Goal: Information Seeking & Learning: Learn about a topic

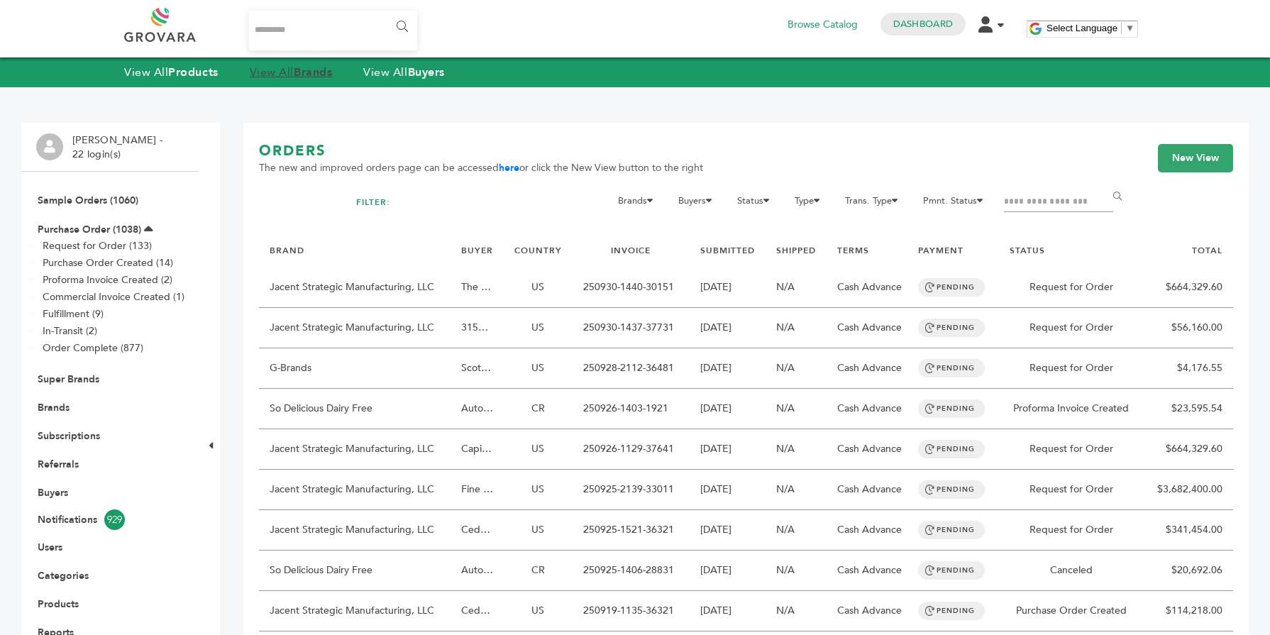
click at [324, 76] on strong "Brands" at bounding box center [313, 73] width 38 height 16
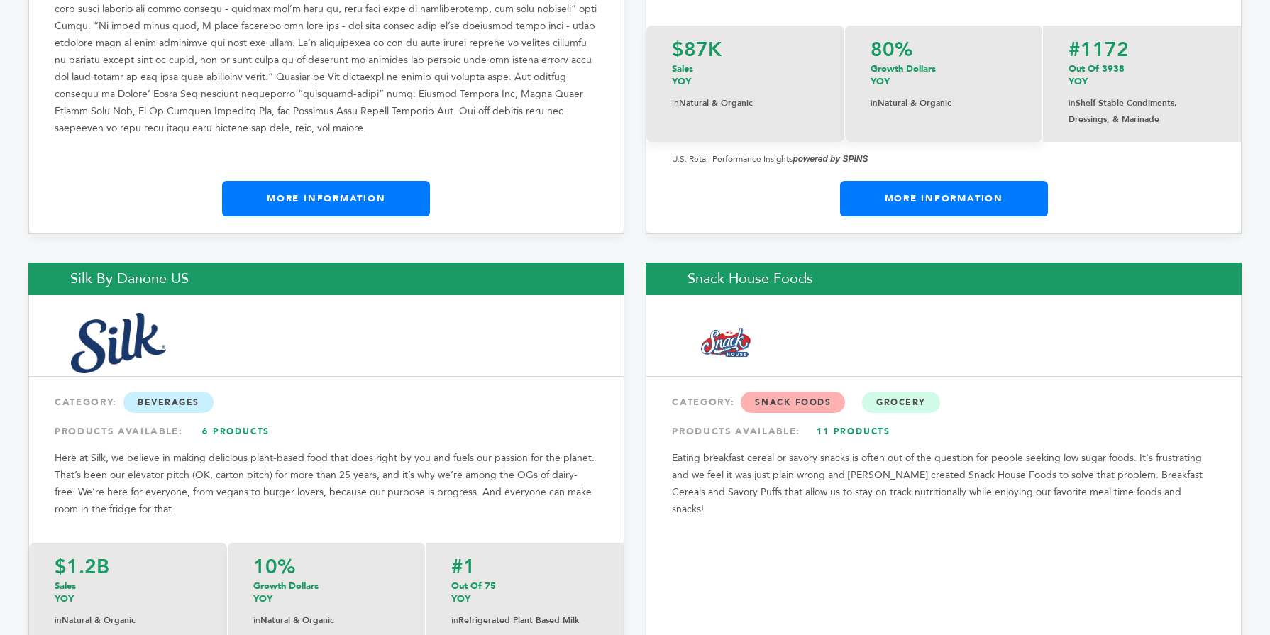
scroll to position [21223, 0]
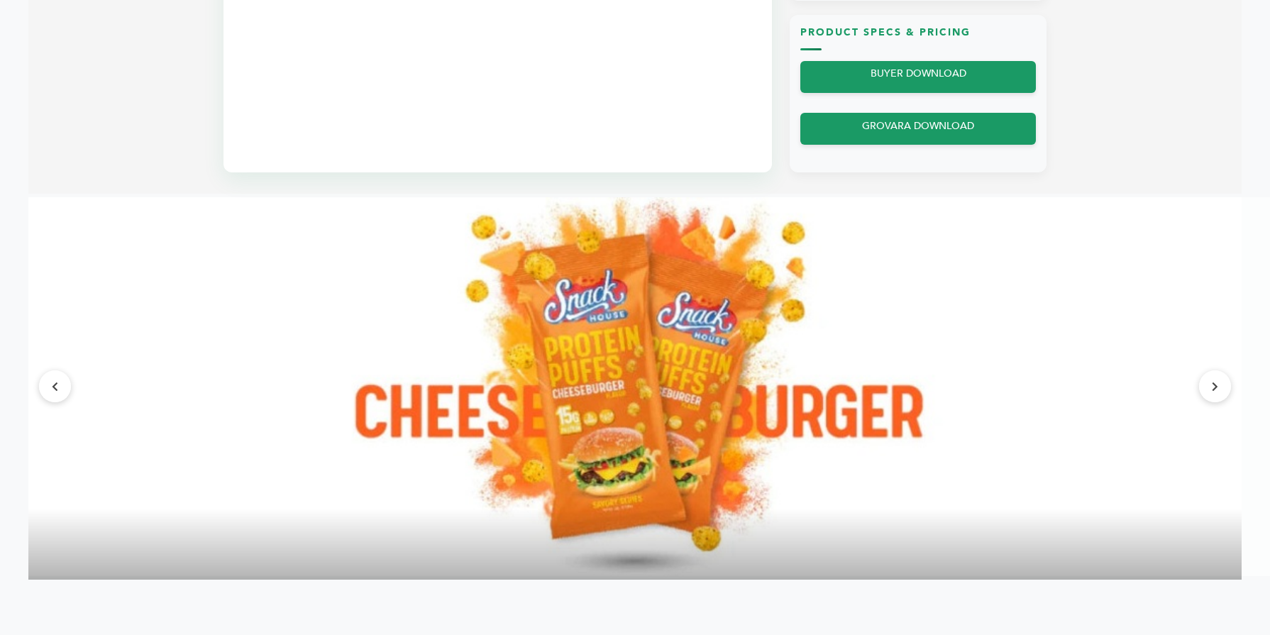
scroll to position [1107, 0]
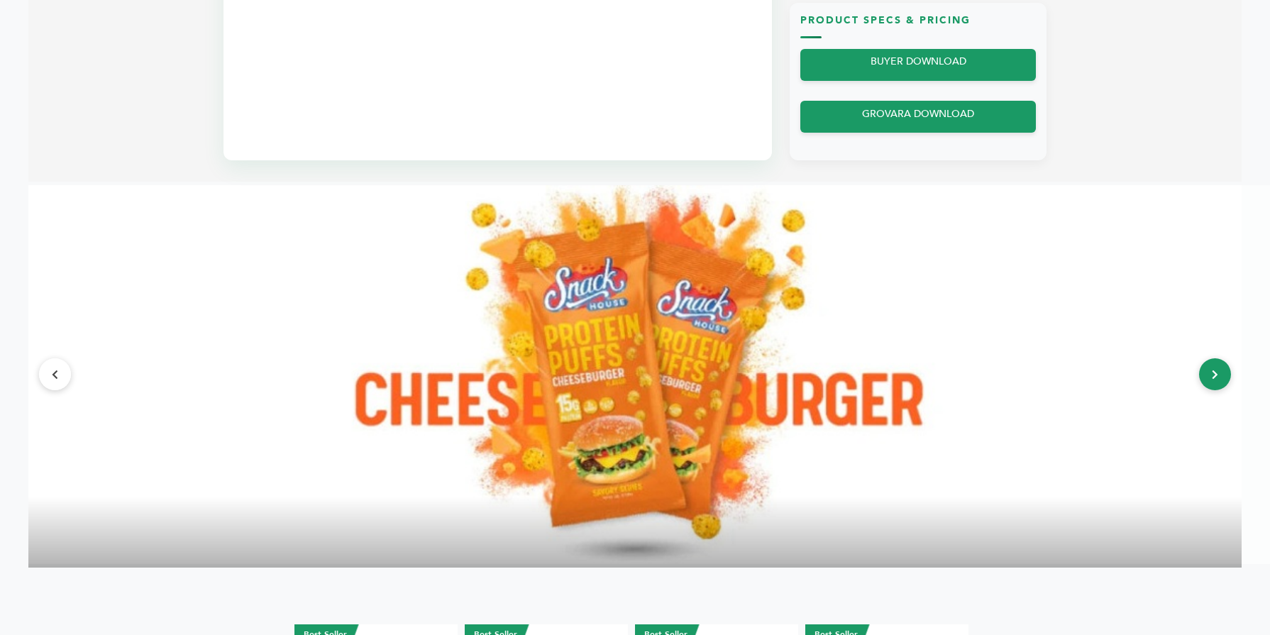
click at [1214, 382] on button at bounding box center [1215, 374] width 32 height 32
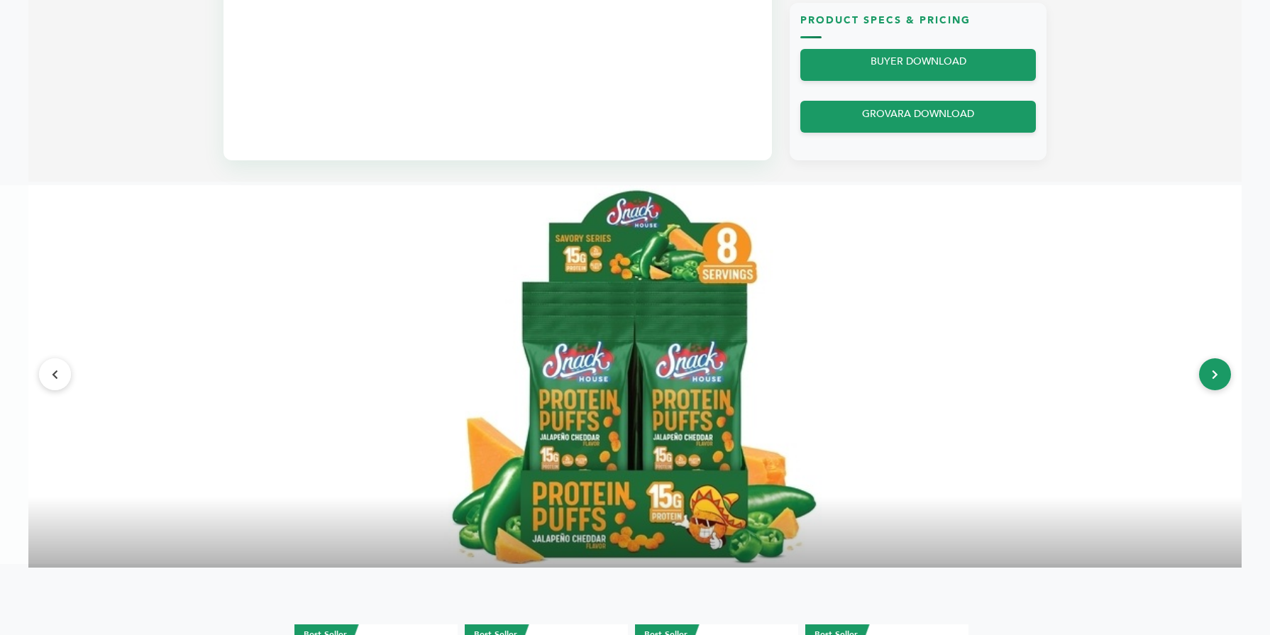
click at [1210, 382] on button at bounding box center [1215, 374] width 32 height 32
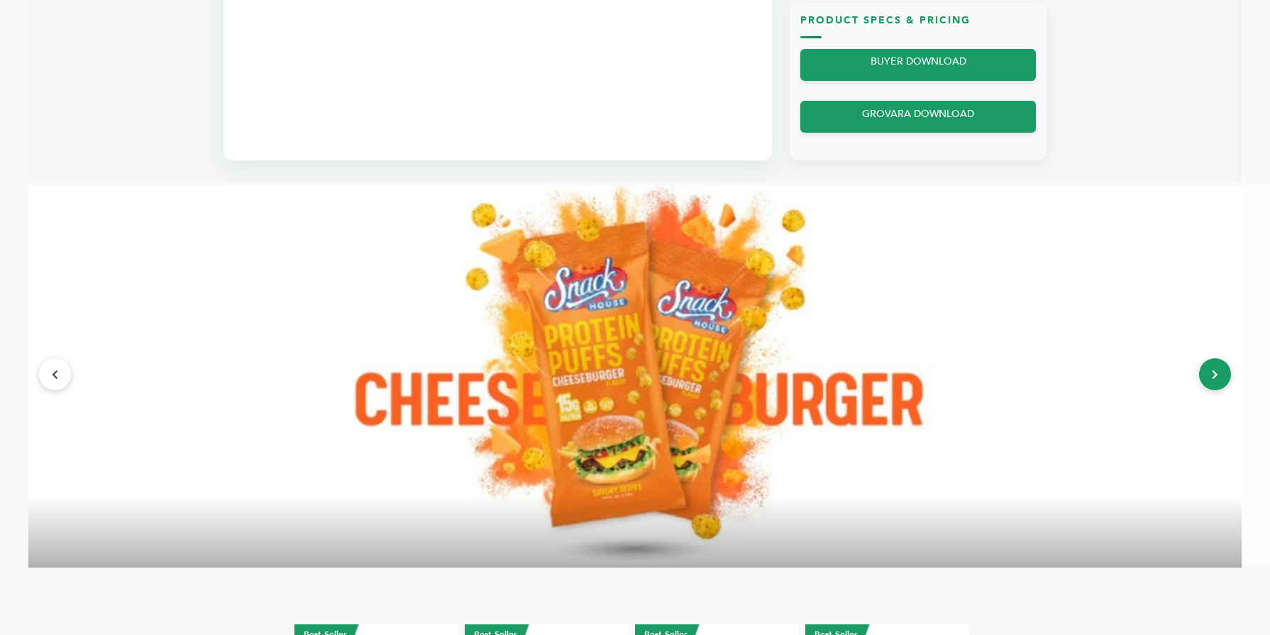
click at [1213, 373] on icon at bounding box center [1215, 375] width 6 height 10
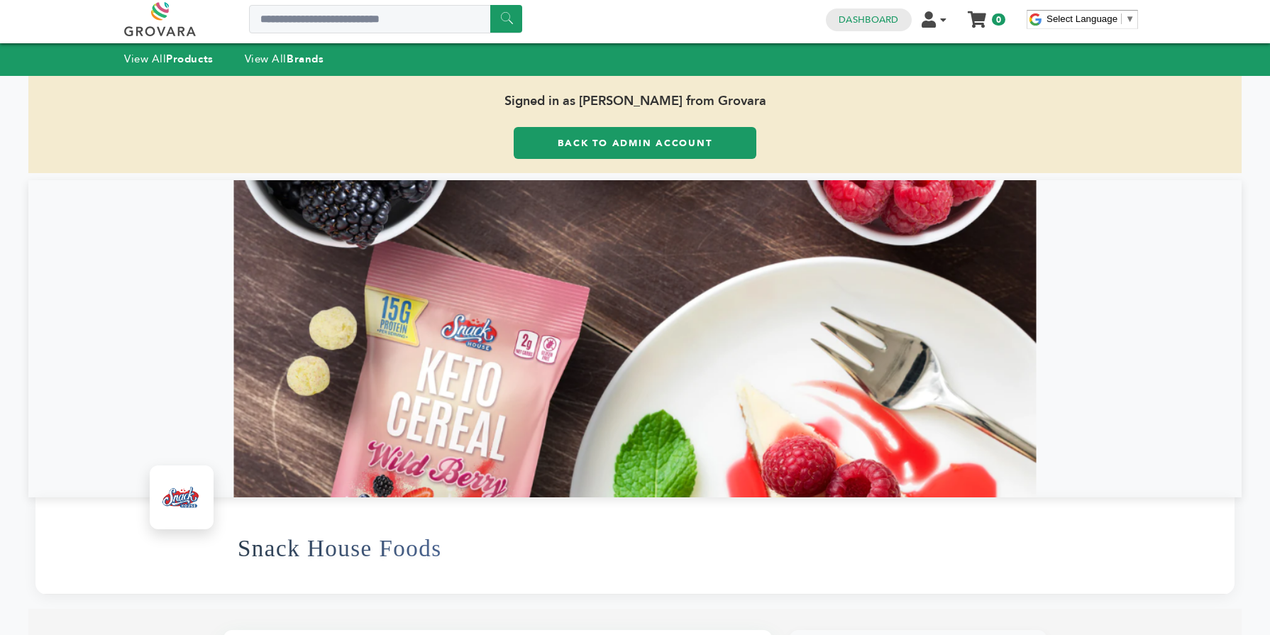
scroll to position [0, 0]
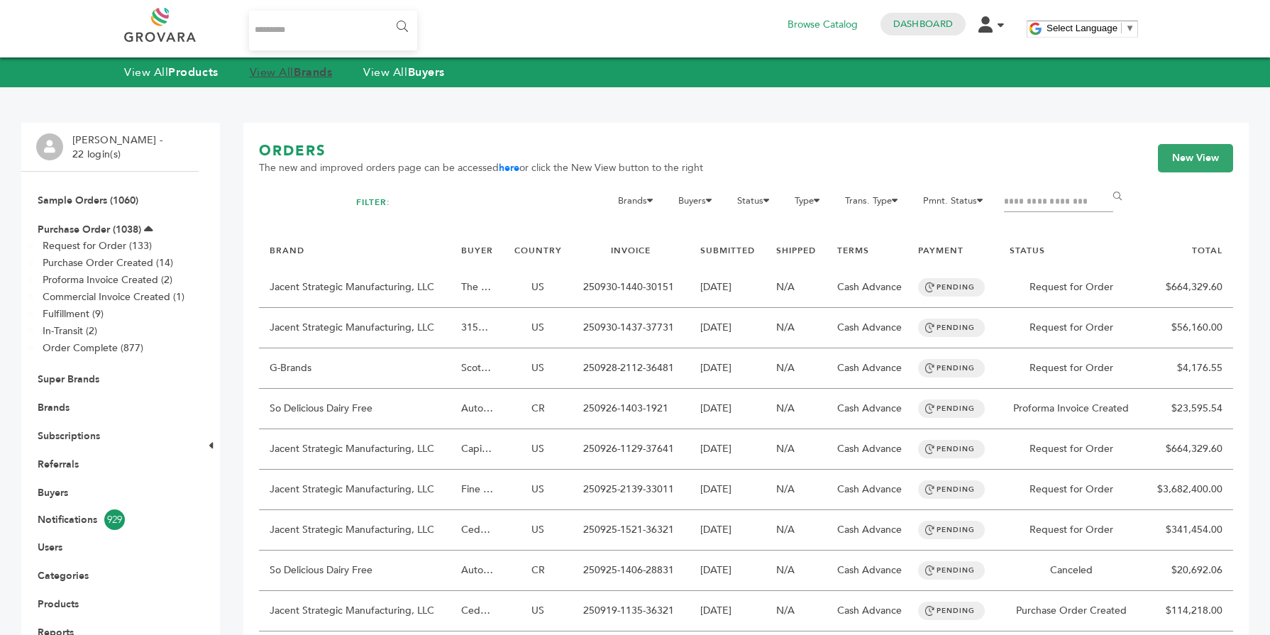
click at [279, 75] on link "View All Brands" at bounding box center [291, 73] width 83 height 16
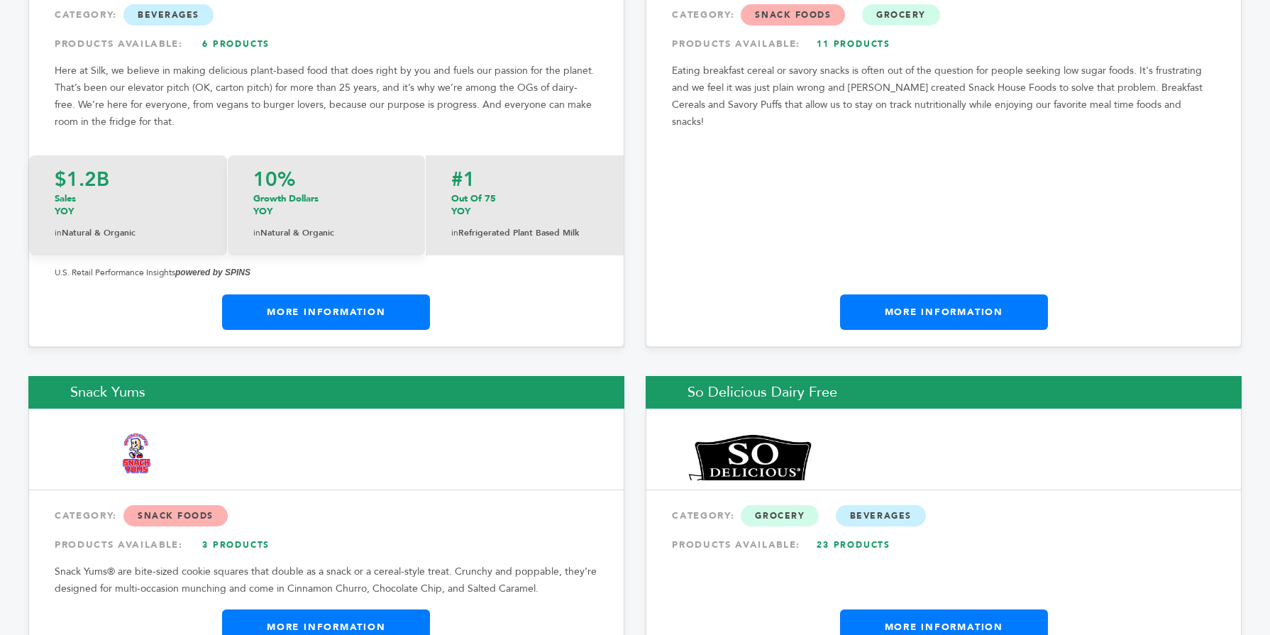
scroll to position [21693, 0]
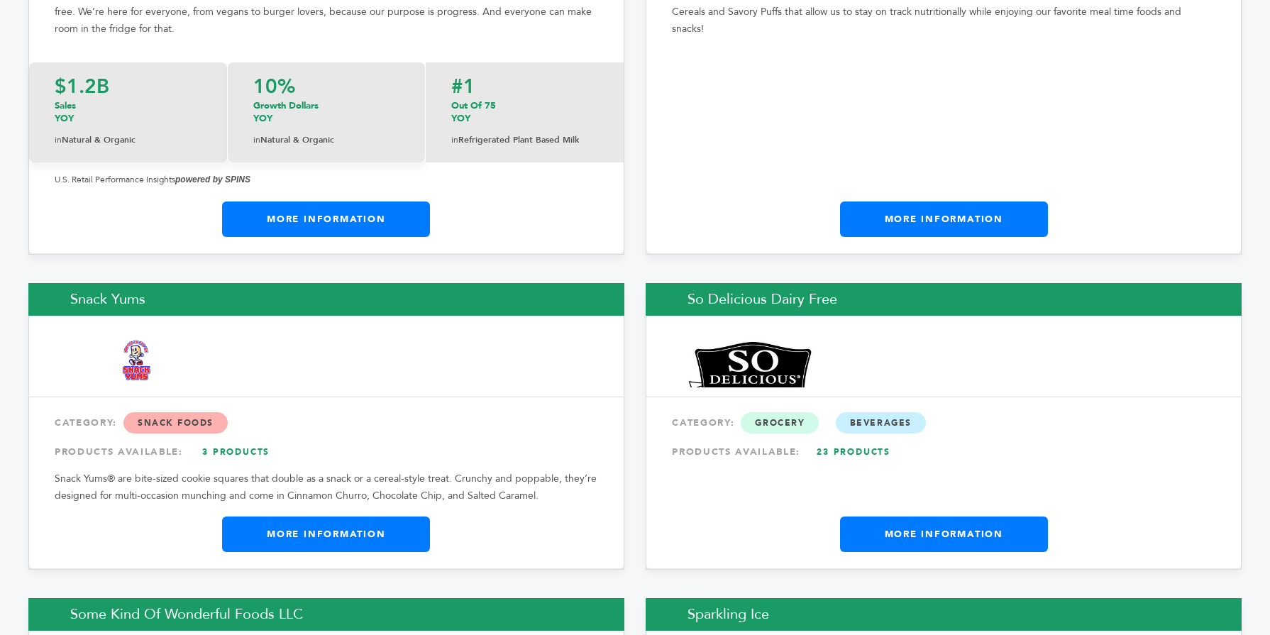
click at [418, 517] on link "More Information" at bounding box center [326, 534] width 208 height 35
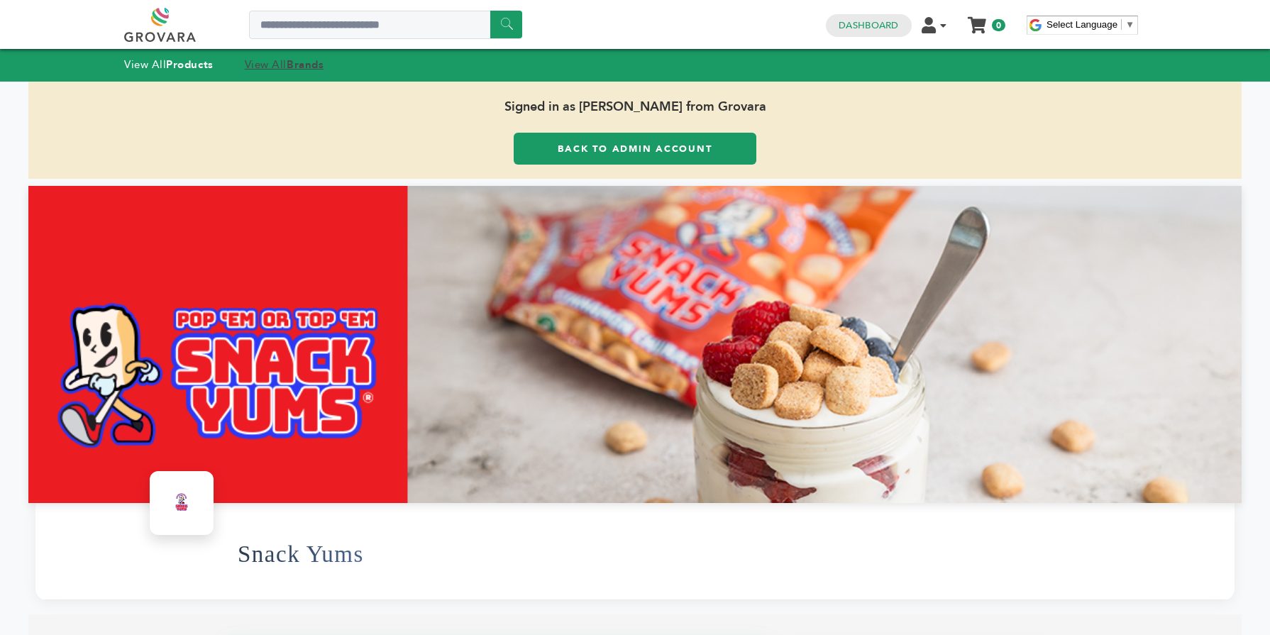
click at [308, 68] on strong "Brands" at bounding box center [305, 64] width 37 height 14
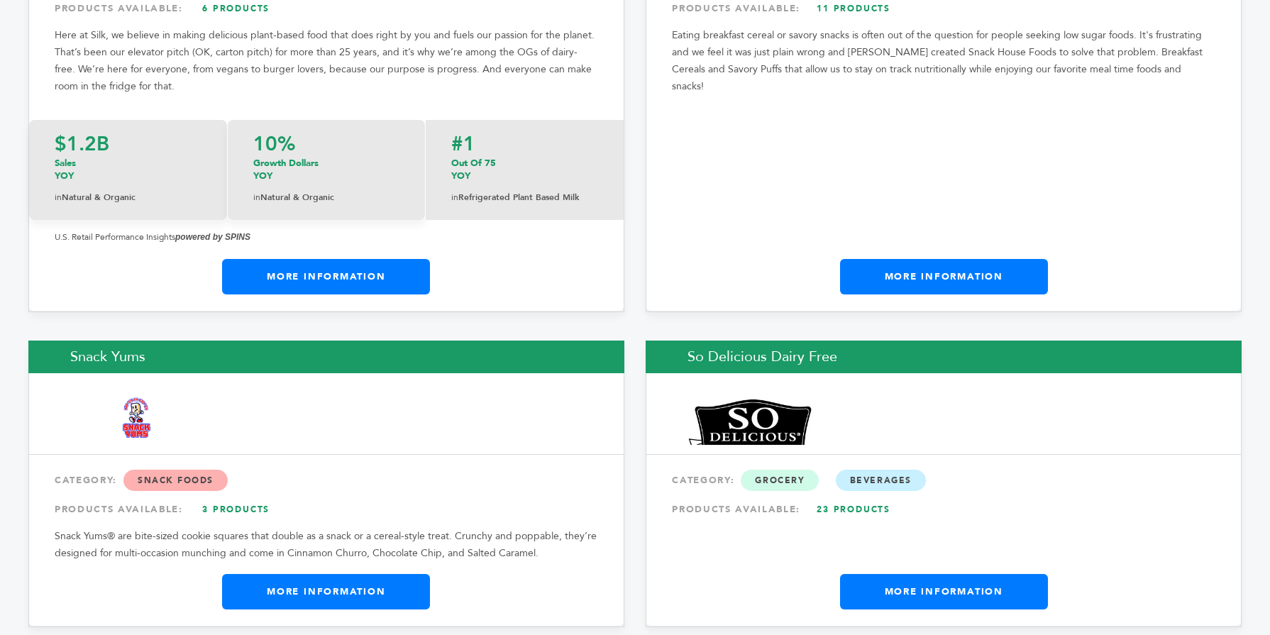
scroll to position [21698, 0]
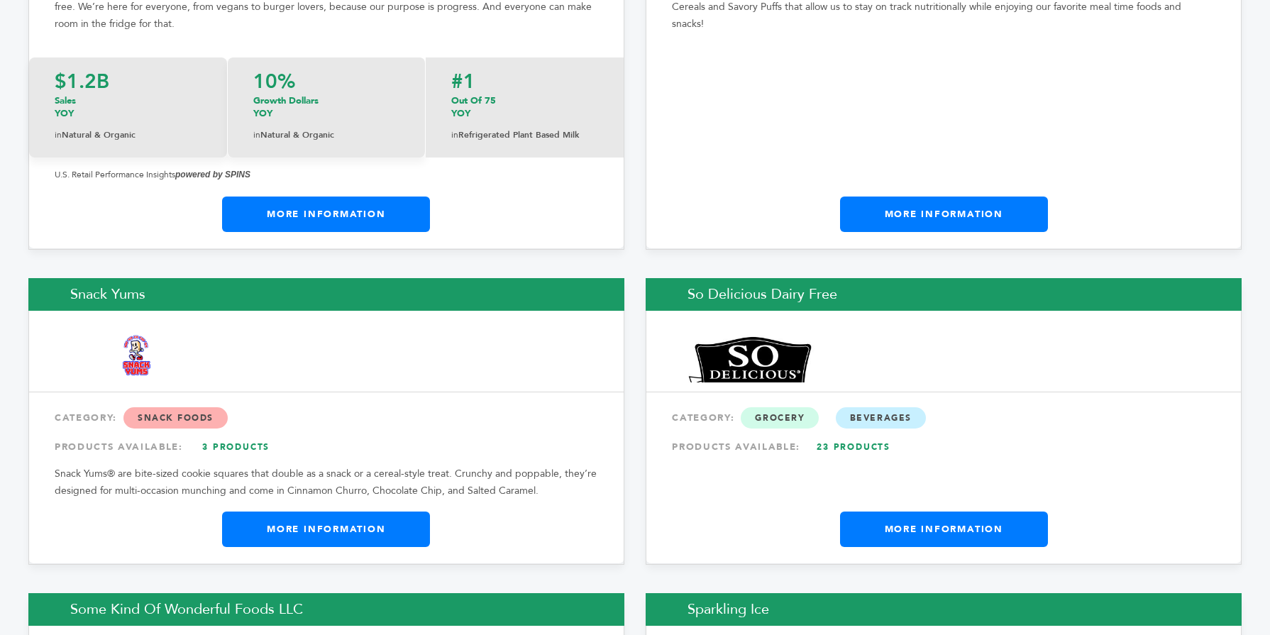
click at [353, 512] on link "More Information" at bounding box center [326, 529] width 208 height 35
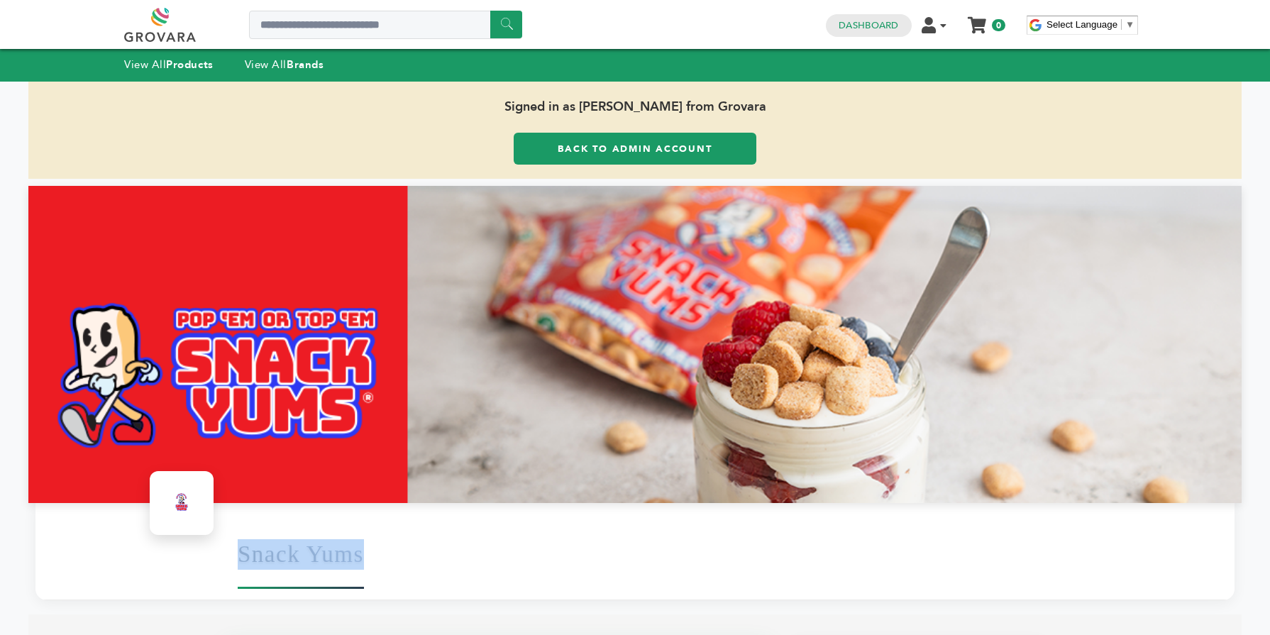
drag, startPoint x: 338, startPoint y: 554, endPoint x: 240, endPoint y: 553, distance: 98.6
click at [240, 553] on div "Snack Yums" at bounding box center [729, 554] width 983 height 77
click at [294, 62] on strong "Brands" at bounding box center [305, 64] width 37 height 14
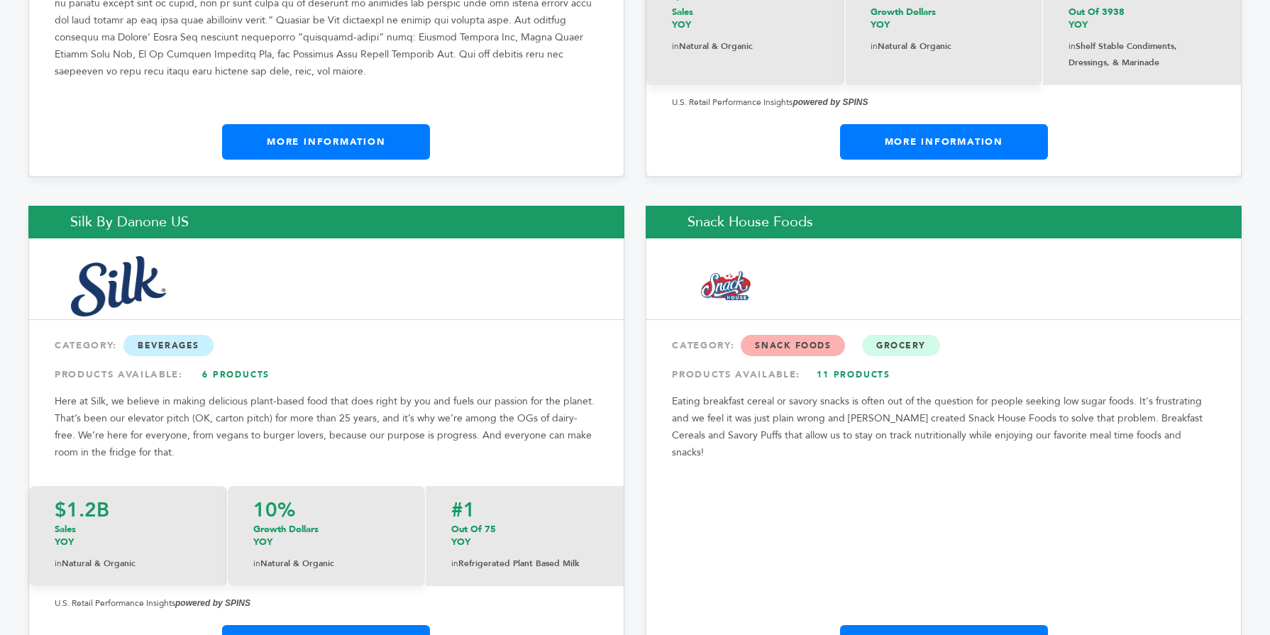
scroll to position [21239, 0]
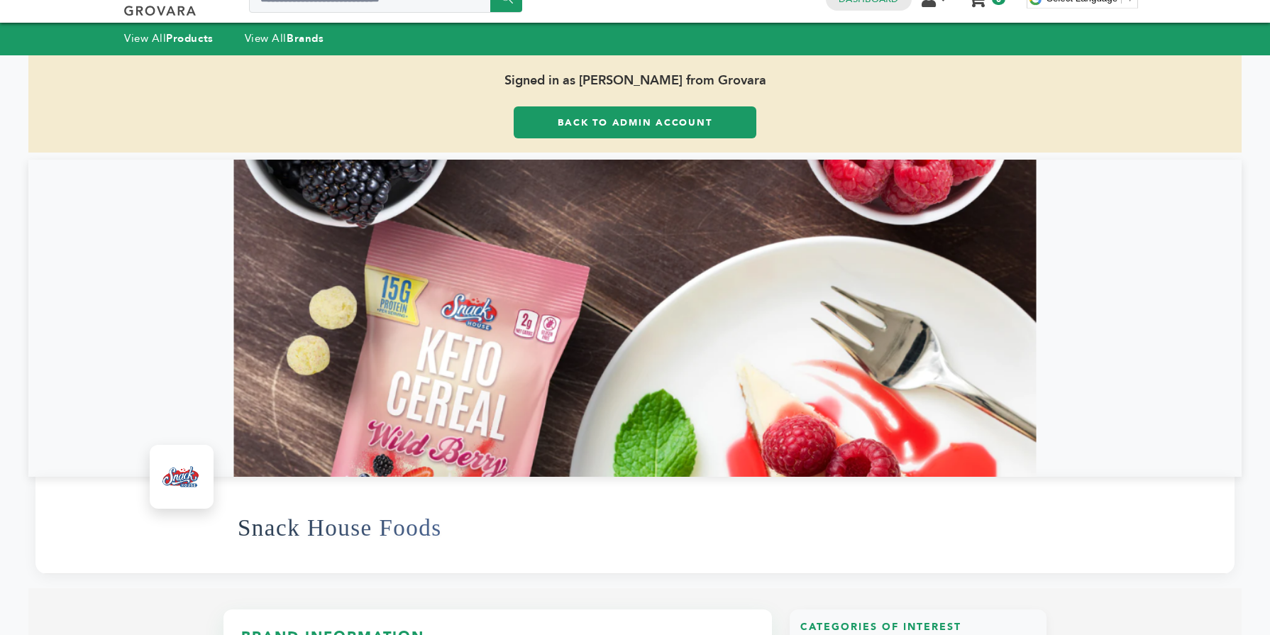
scroll to position [28, 0]
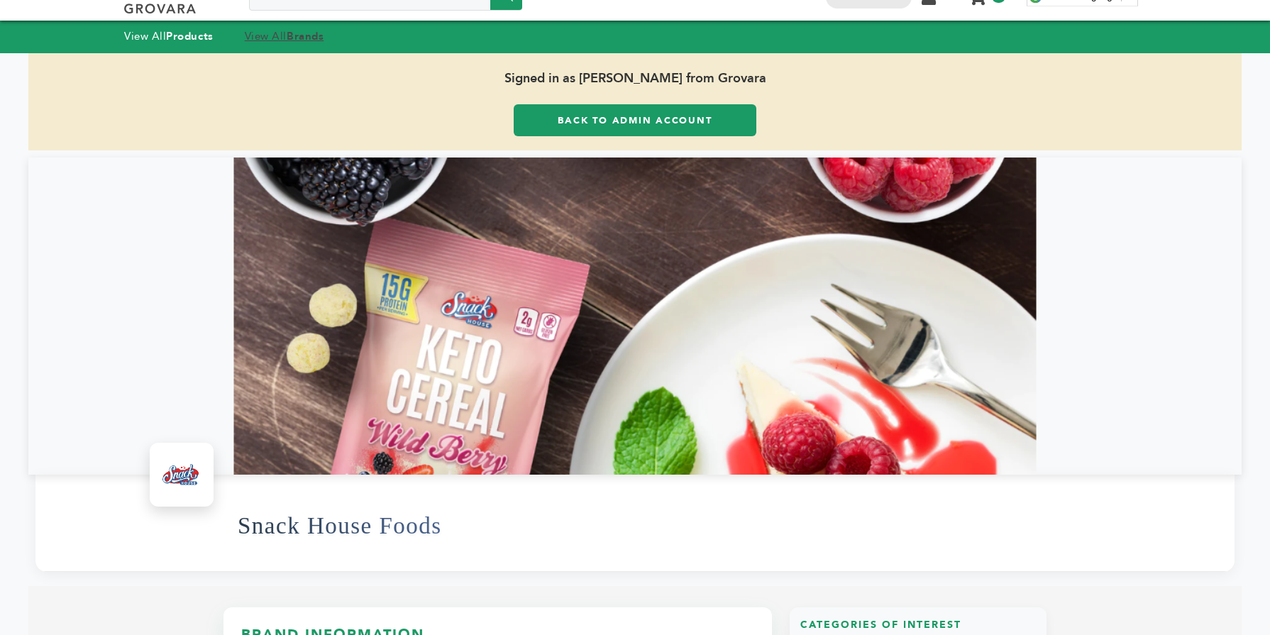
click at [319, 35] on strong "Brands" at bounding box center [305, 36] width 37 height 14
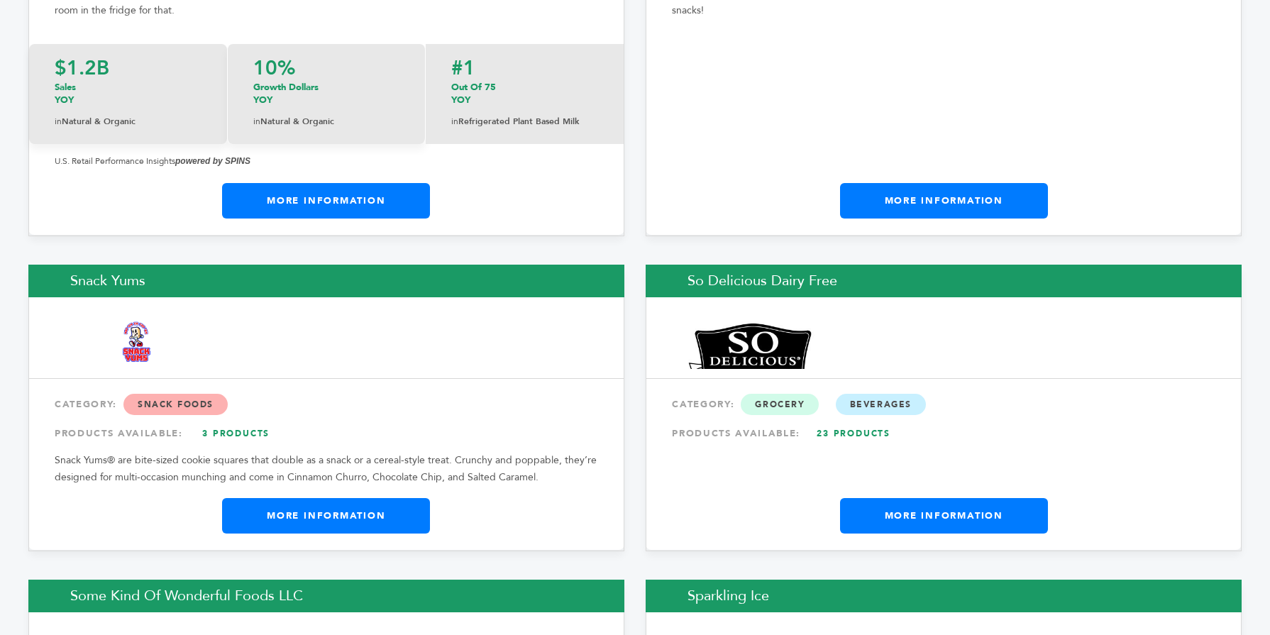
scroll to position [21774, 0]
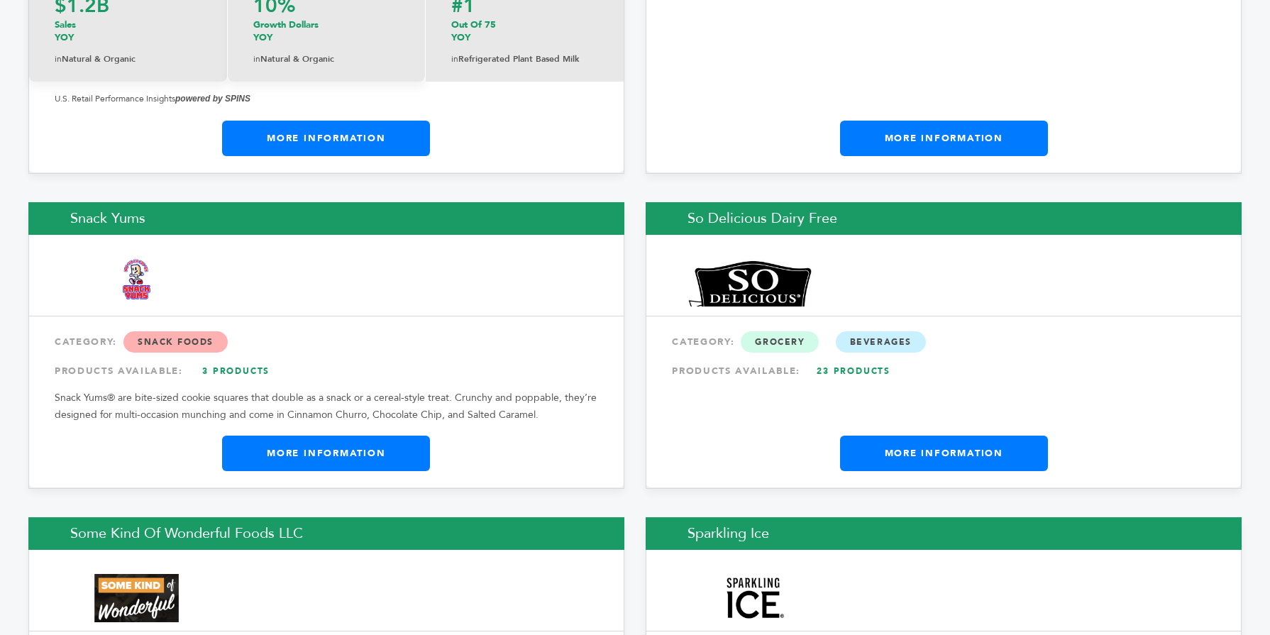
drag, startPoint x: 1263, startPoint y: 13, endPoint x: 1237, endPoint y: 506, distance: 493.2
click at [375, 436] on link "More Information" at bounding box center [326, 453] width 208 height 35
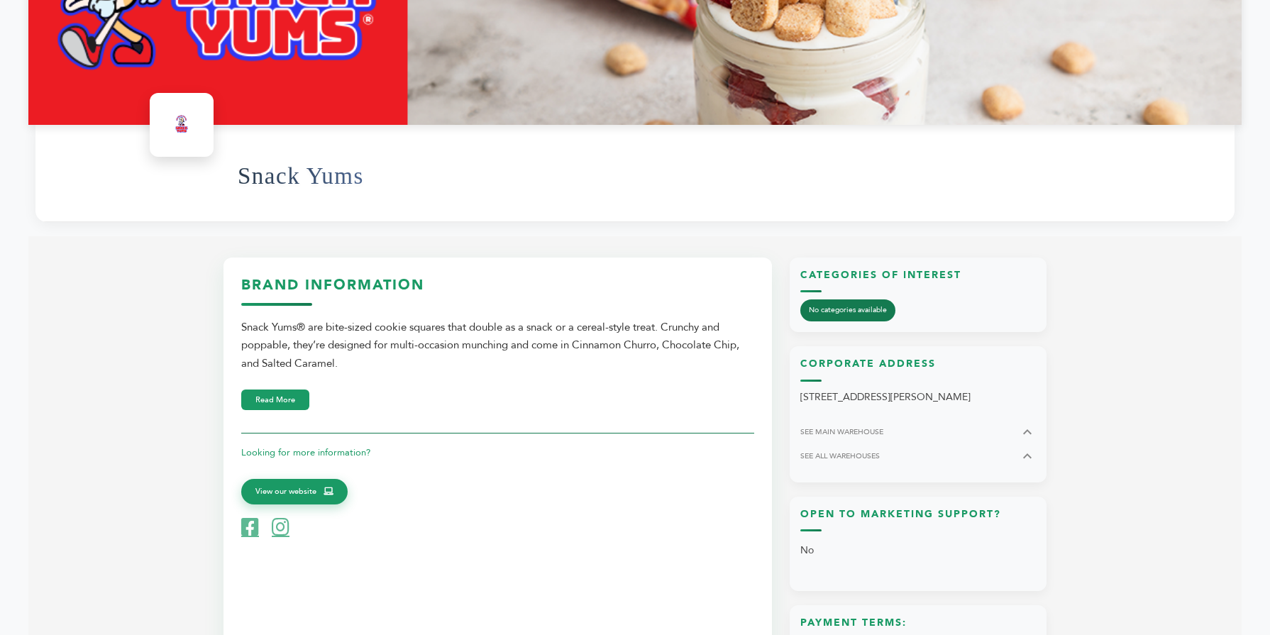
scroll to position [397, 0]
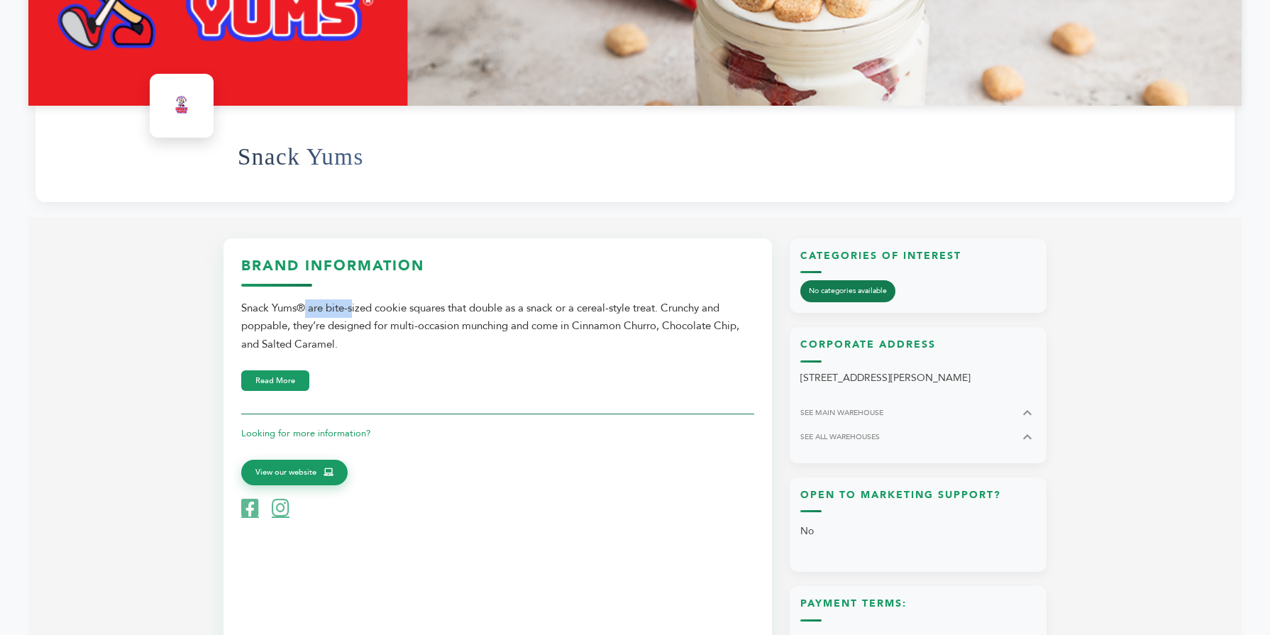
drag, startPoint x: 237, startPoint y: 311, endPoint x: 304, endPoint y: 305, distance: 67.6
click at [304, 305] on div "Brand Information Snack Yums® are bite-sized cookie squares that double as a sn…" at bounding box center [498, 634] width 549 height 793
click at [315, 476] on span "View our website" at bounding box center [285, 470] width 61 height 13
click at [482, 272] on h3 "Brand Information" at bounding box center [497, 271] width 513 height 31
drag, startPoint x: 241, startPoint y: 308, endPoint x: 309, endPoint y: 307, distance: 68.1
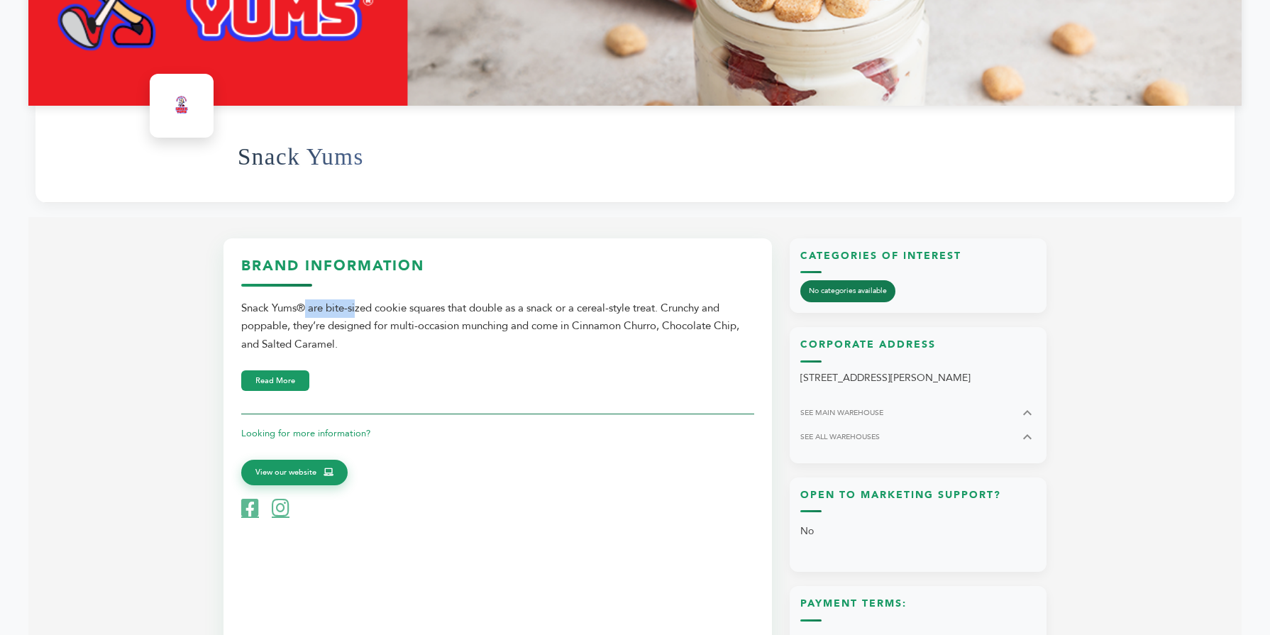
click at [309, 307] on div "Snack Yums® are bite-sized cookie squares that double as a snack or a cereal-st…" at bounding box center [497, 326] width 513 height 55
copy div "Snack Yums®"
click at [434, 243] on div "Brand Information Snack Yums® are bite-sized cookie squares that double as a sn…" at bounding box center [498, 634] width 549 height 793
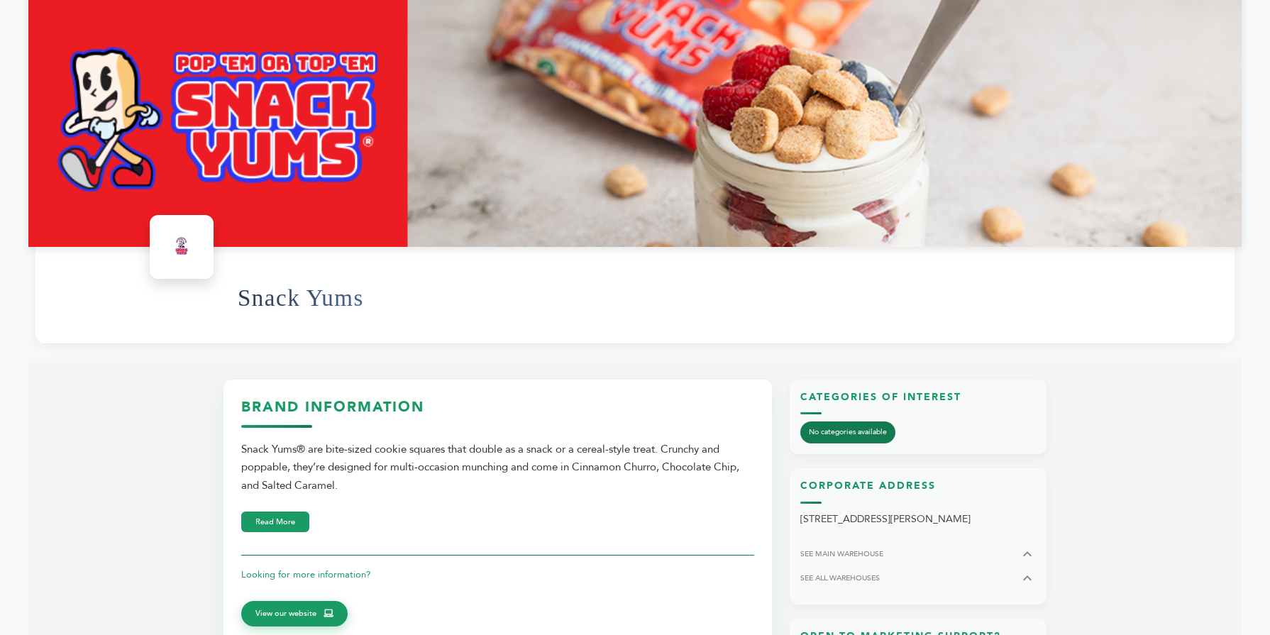
scroll to position [255, 0]
drag, startPoint x: 238, startPoint y: 449, endPoint x: 361, endPoint y: 487, distance: 129.3
copy div "Snack Yums® are bite-sized cookie squares that double as a snack or a cereal-st…"
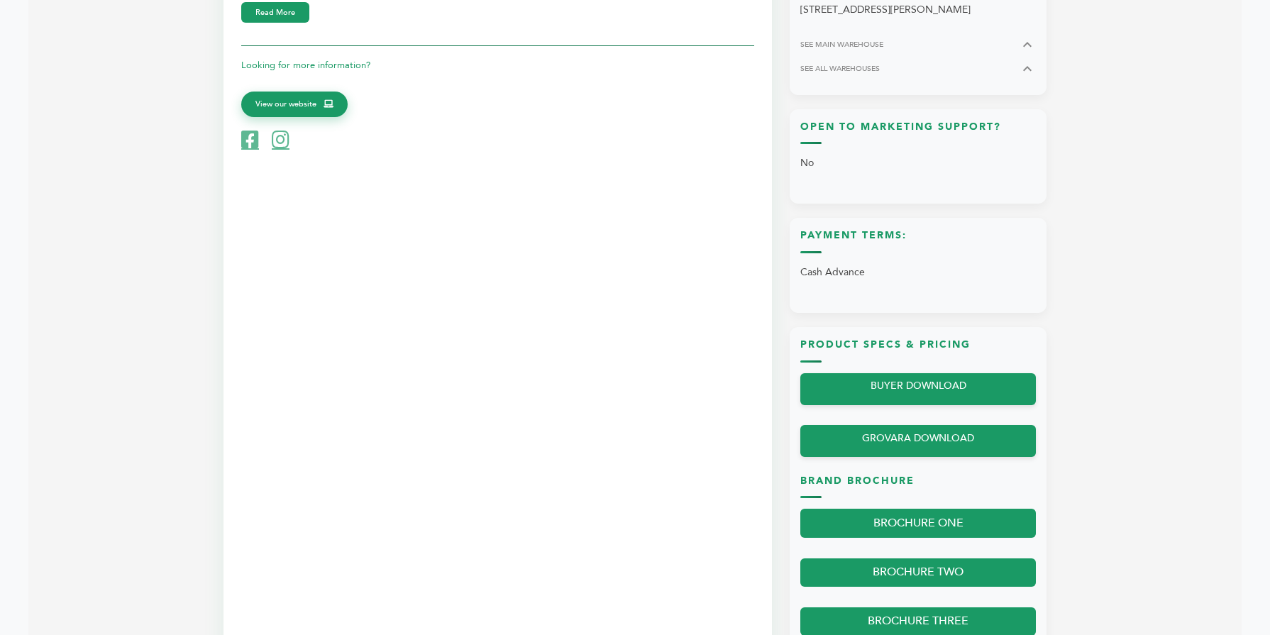
scroll to position [766, 0]
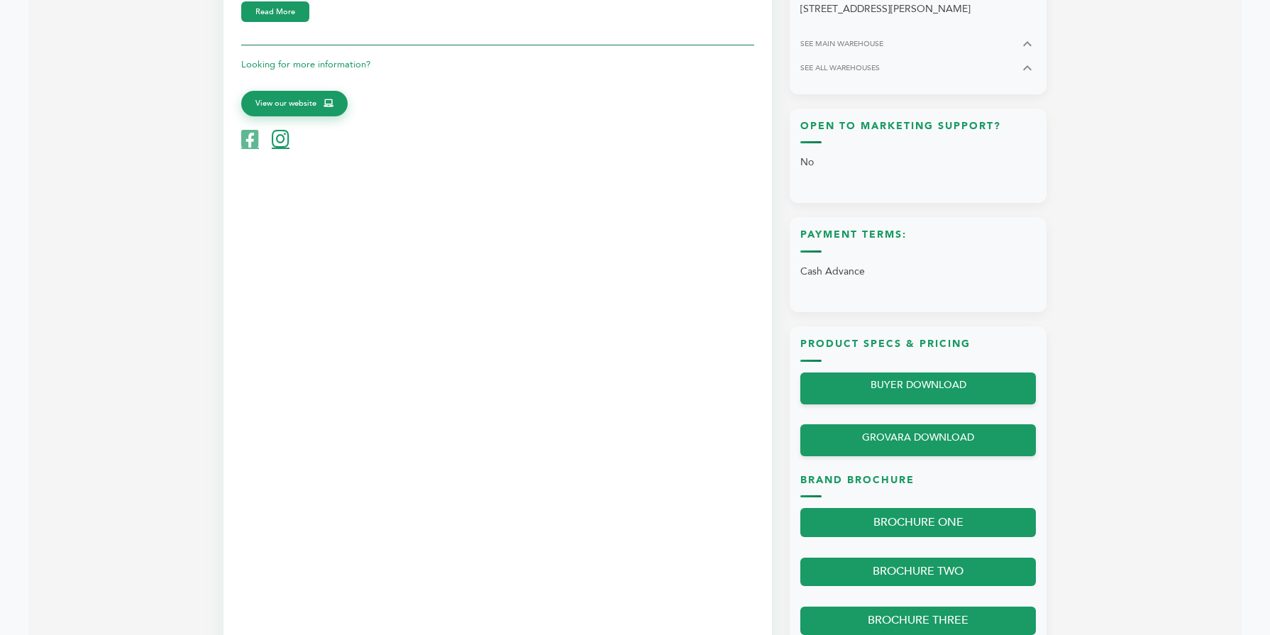
click at [282, 136] on icon at bounding box center [281, 139] width 18 height 20
click at [296, 118] on div "Looking for more information? View our website" at bounding box center [497, 97] width 513 height 104
click at [297, 109] on link "View our website" at bounding box center [294, 102] width 106 height 26
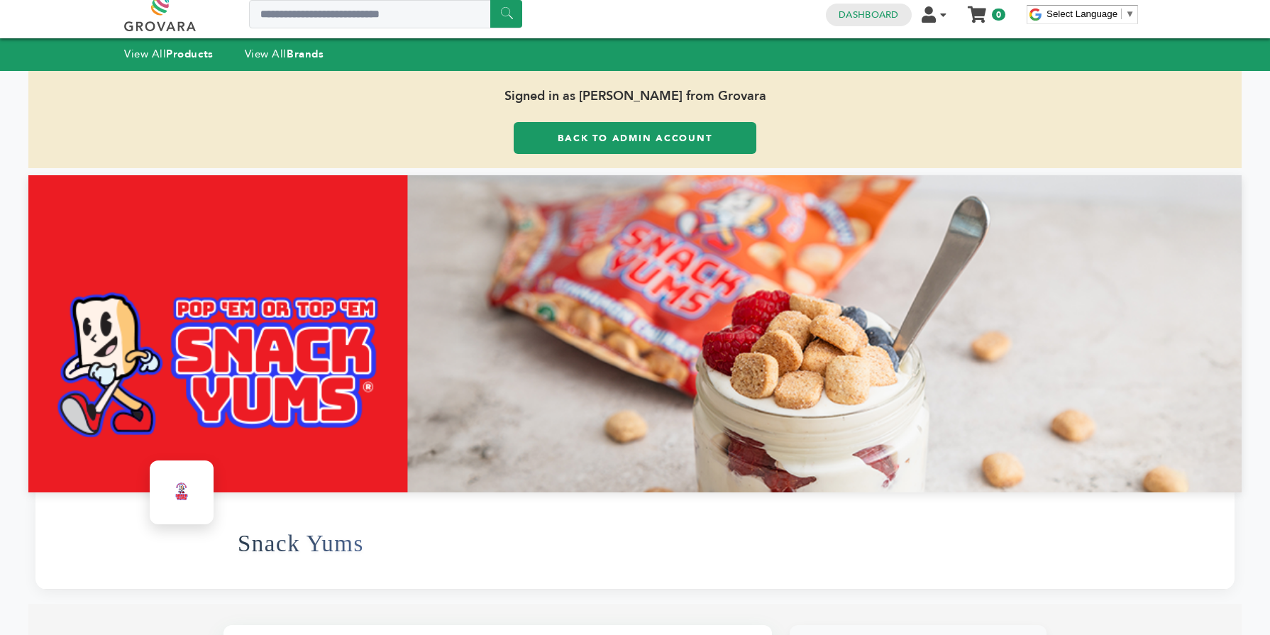
scroll to position [0, 0]
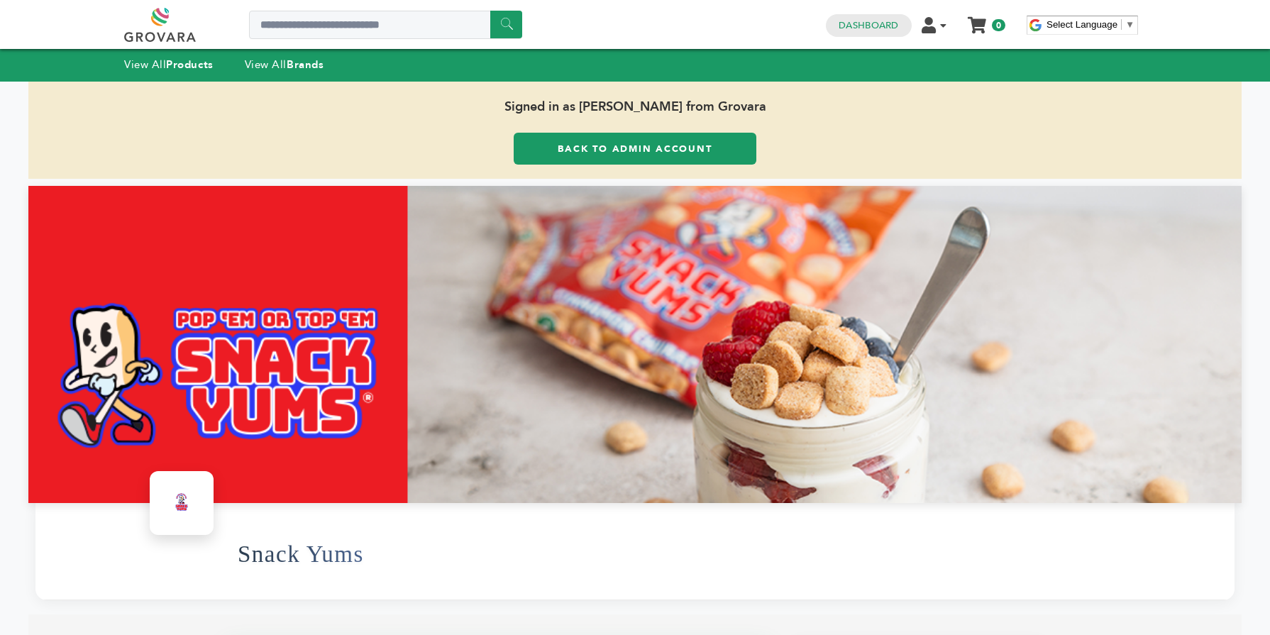
click at [631, 141] on link "Back to Admin Account" at bounding box center [635, 149] width 243 height 32
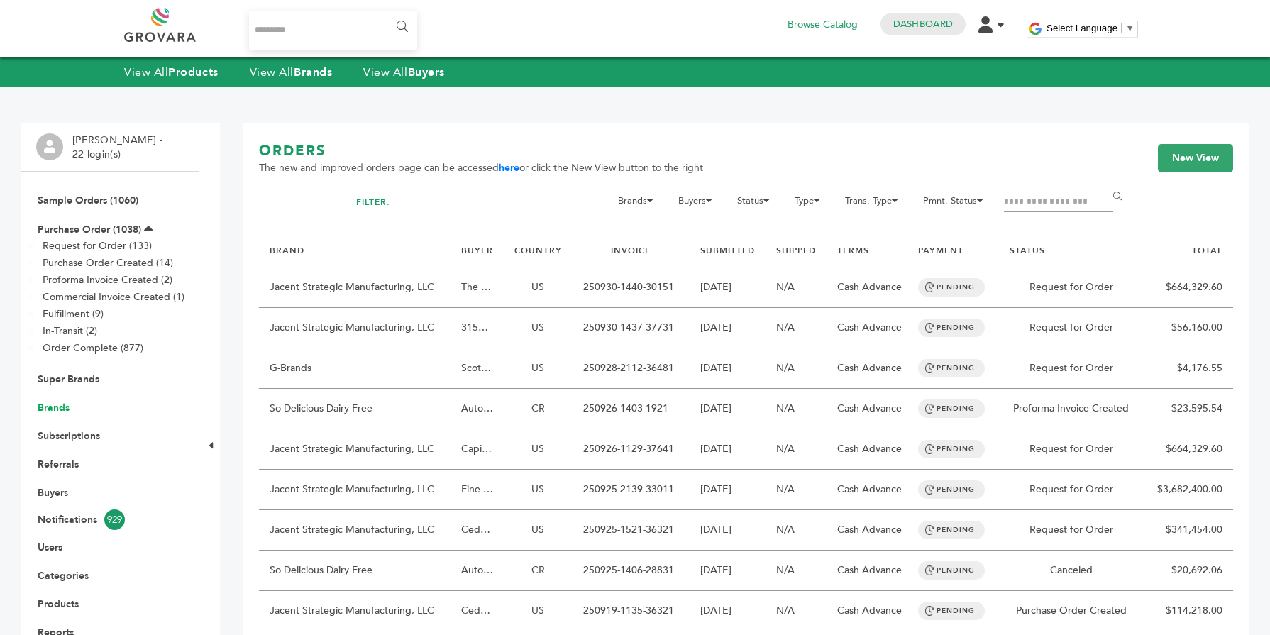
click at [62, 412] on link "Brands" at bounding box center [54, 407] width 32 height 13
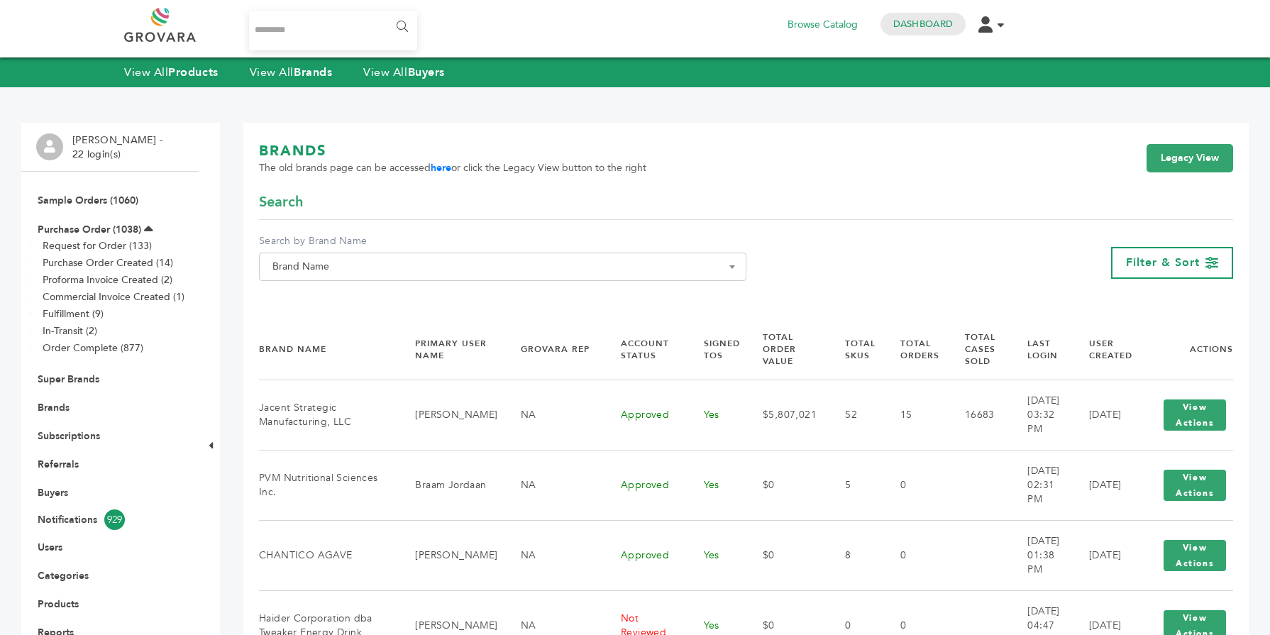
click at [332, 266] on span "Brand Name" at bounding box center [503, 267] width 472 height 20
click at [306, 299] on input "Search" at bounding box center [503, 293] width 480 height 18
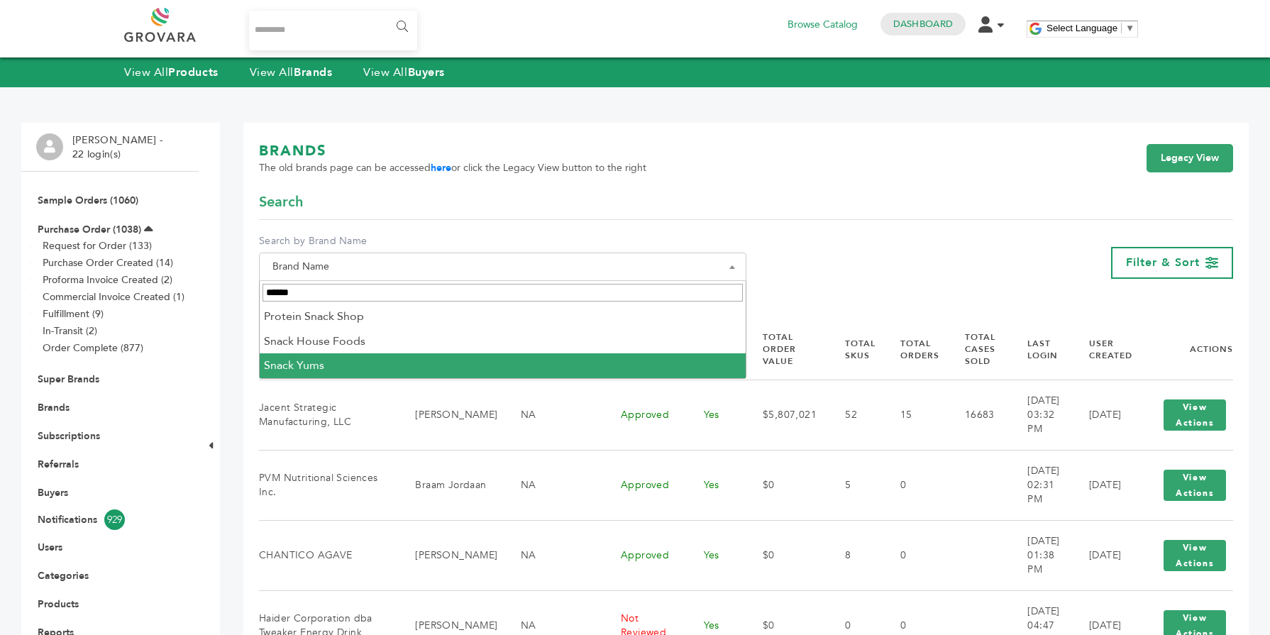
type input "*****"
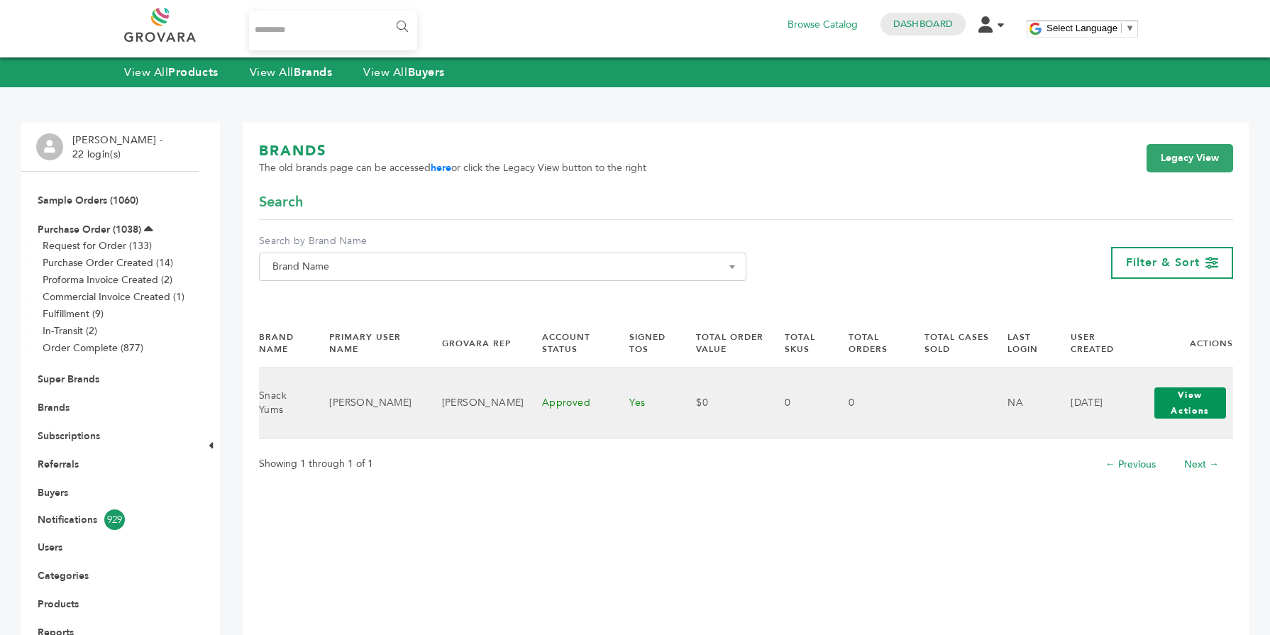
click at [1162, 399] on button "View Actions" at bounding box center [1191, 402] width 72 height 31
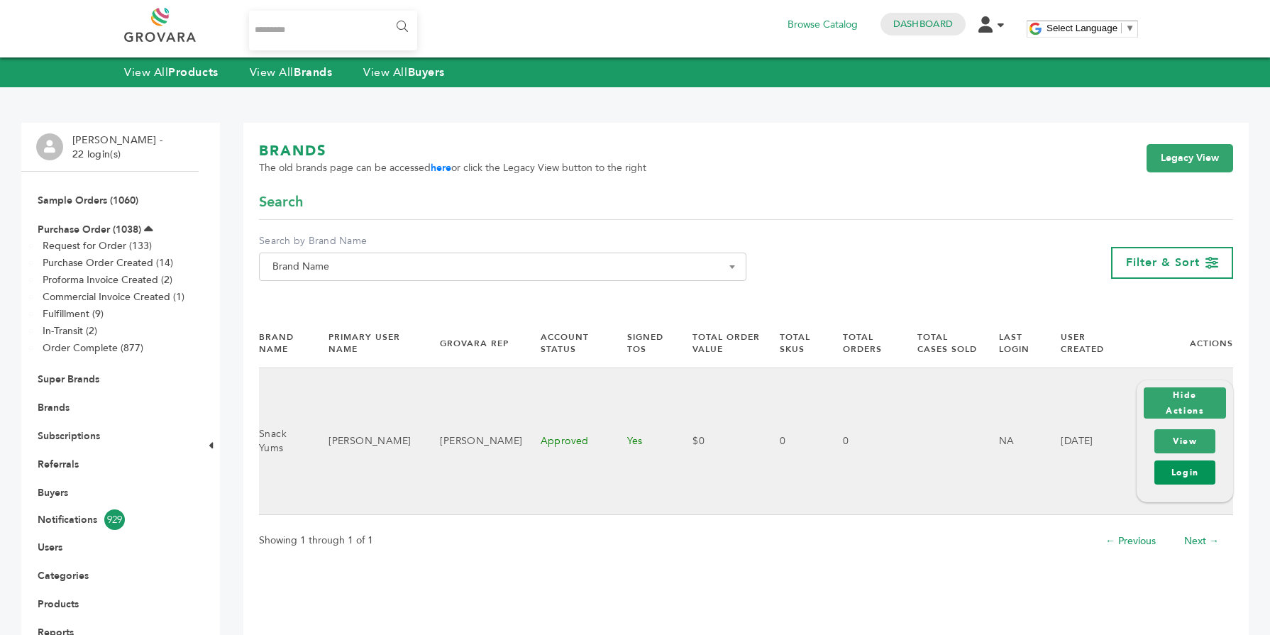
click at [1174, 478] on link "Login" at bounding box center [1185, 473] width 61 height 24
